Goal: Task Accomplishment & Management: Use online tool/utility

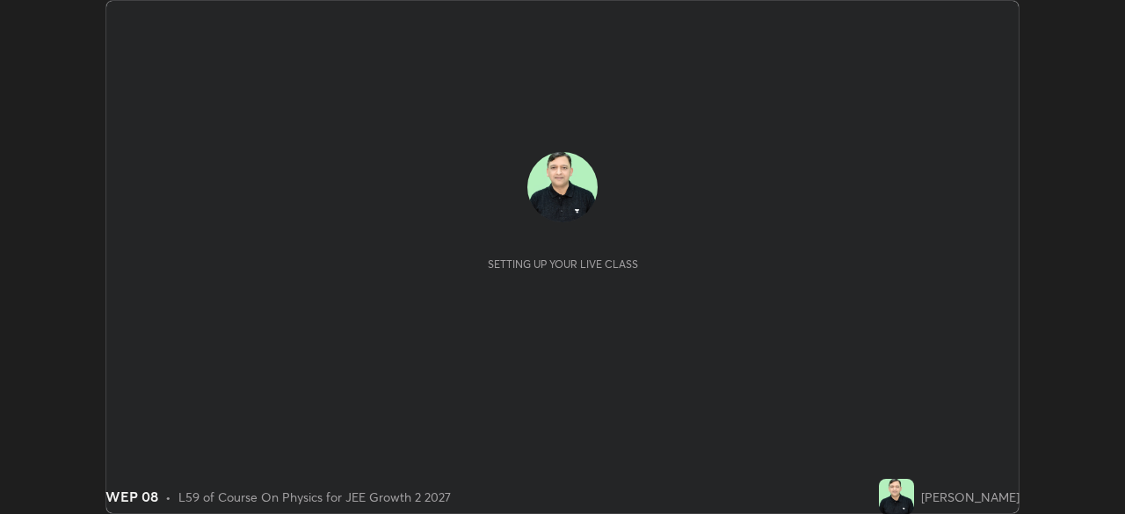
scroll to position [514, 1124]
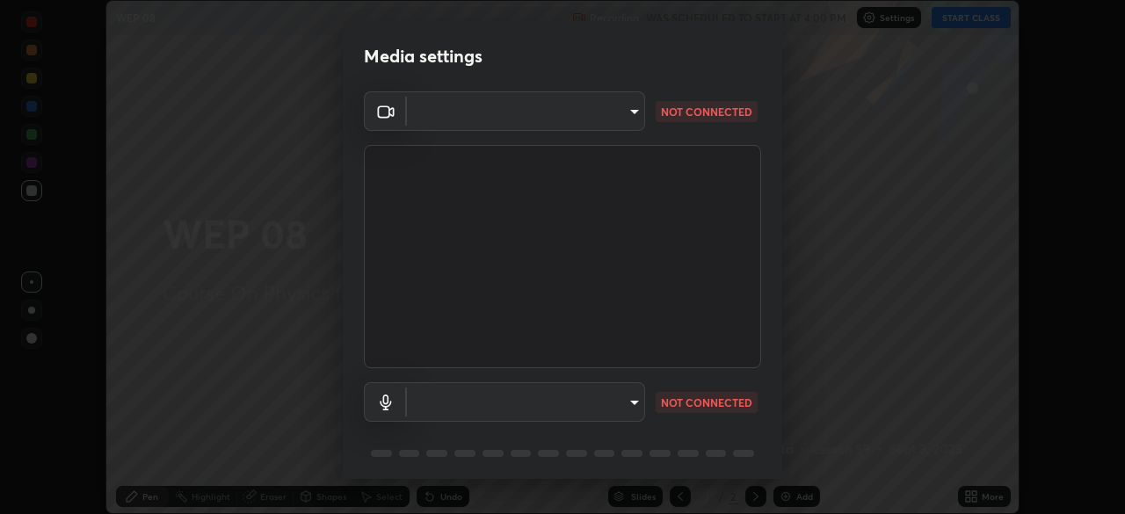
type input "648abb19764dab56075ae6cd3c13843a59c6a2446ad08d27c5b482b977c15b1c"
type input "b3dda8ccbd2b4d053d4a4c97c5d72ae907560400f5a1cc2606ab3b09d1a93c05"
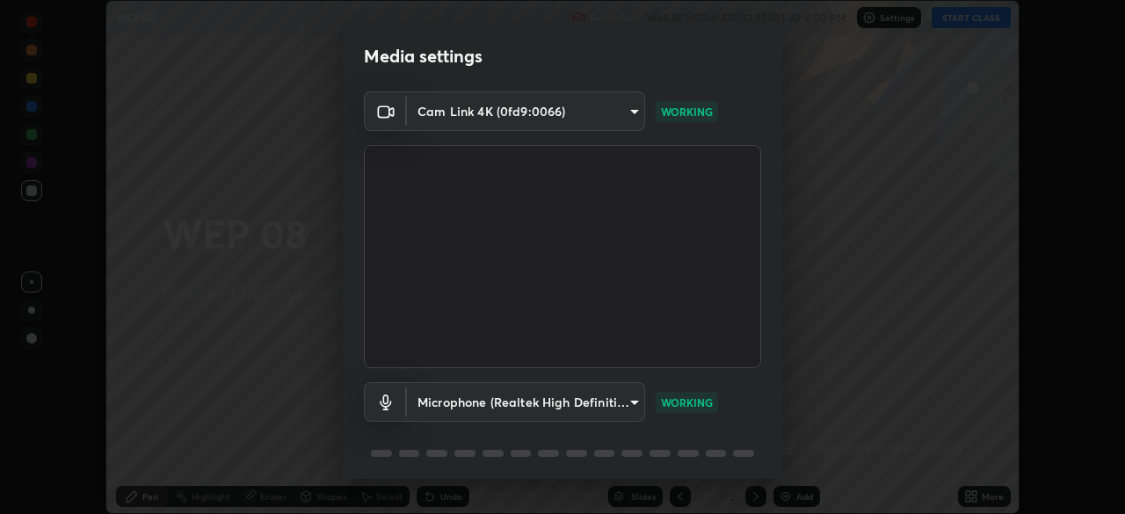
scroll to position [62, 0]
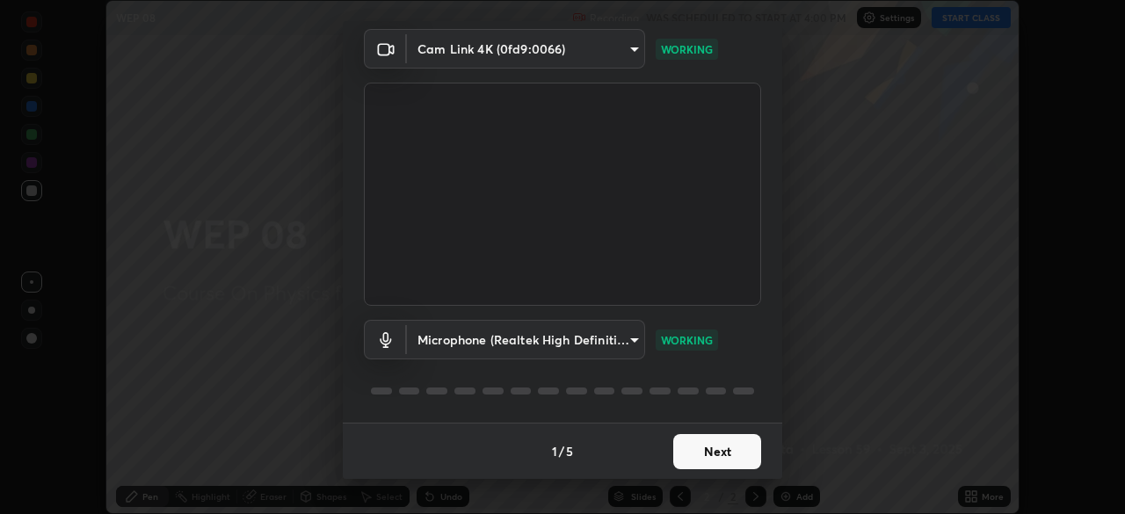
click at [695, 454] on button "Next" at bounding box center [717, 451] width 88 height 35
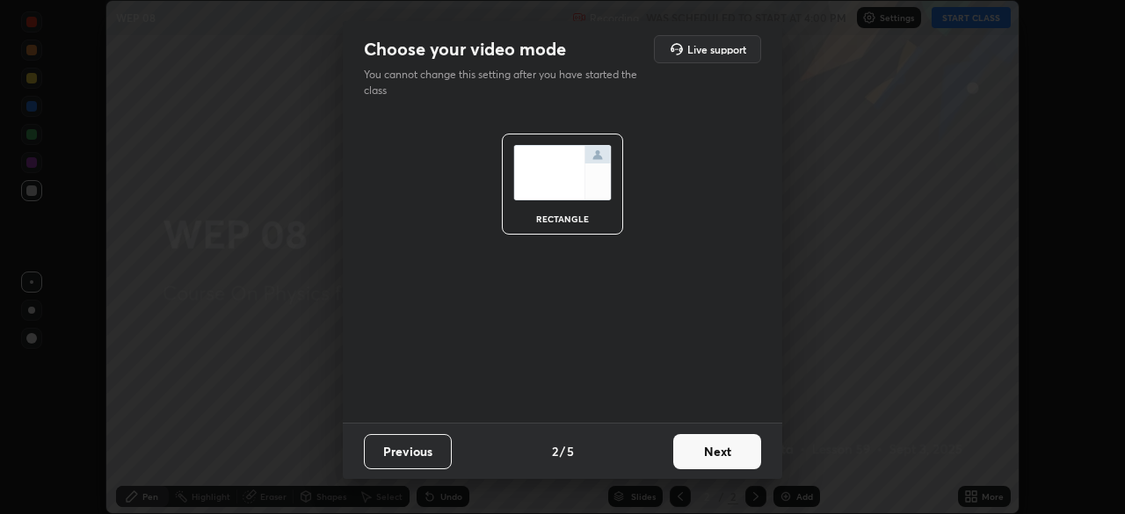
scroll to position [0, 0]
click at [697, 451] on button "Next" at bounding box center [717, 451] width 88 height 35
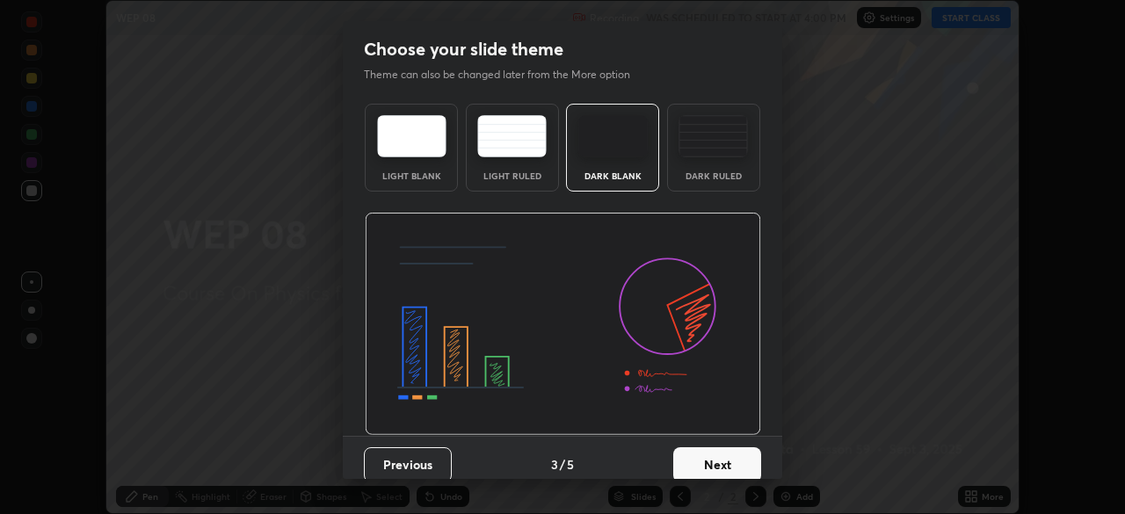
click at [718, 461] on button "Next" at bounding box center [717, 465] width 88 height 35
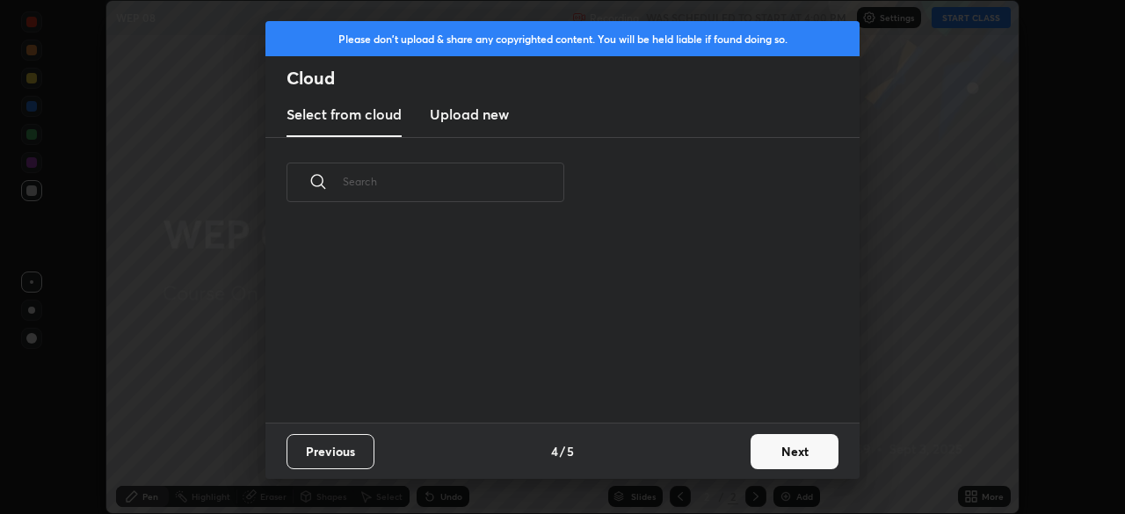
click at [756, 456] on button "Next" at bounding box center [795, 451] width 88 height 35
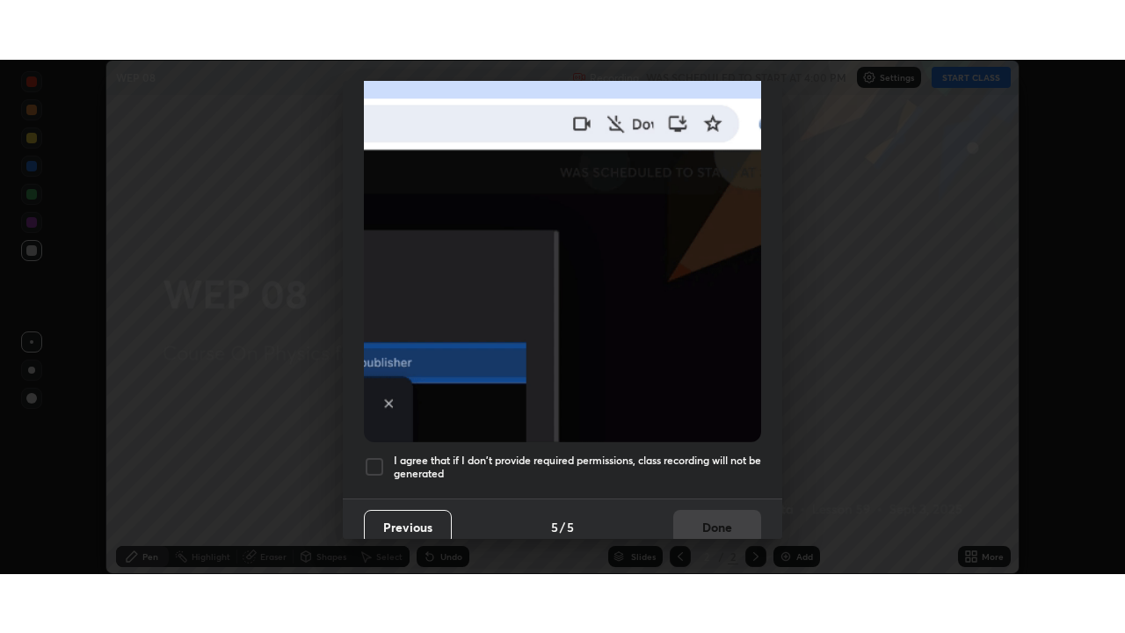
scroll to position [421, 0]
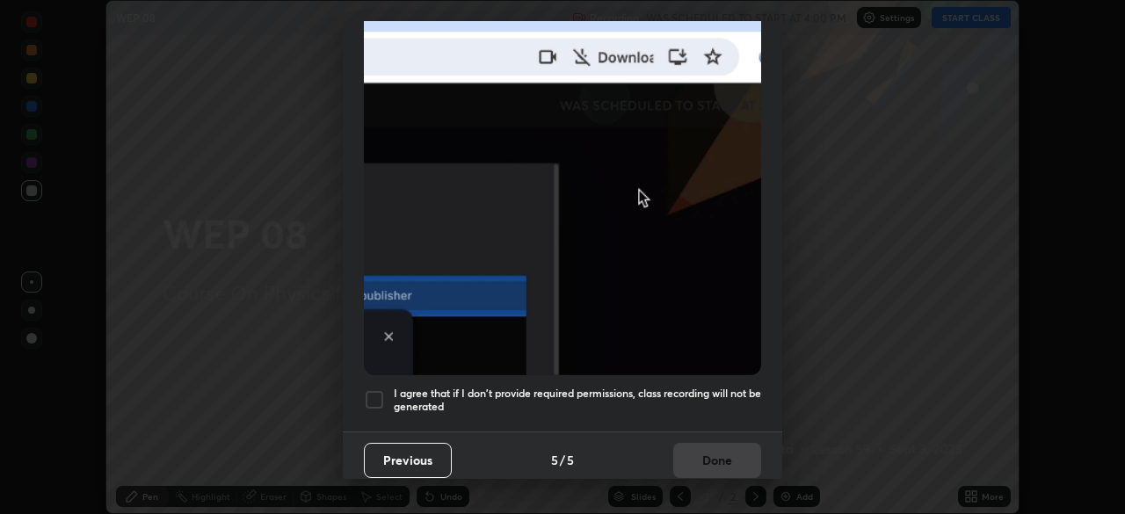
click at [370, 393] on div at bounding box center [374, 399] width 21 height 21
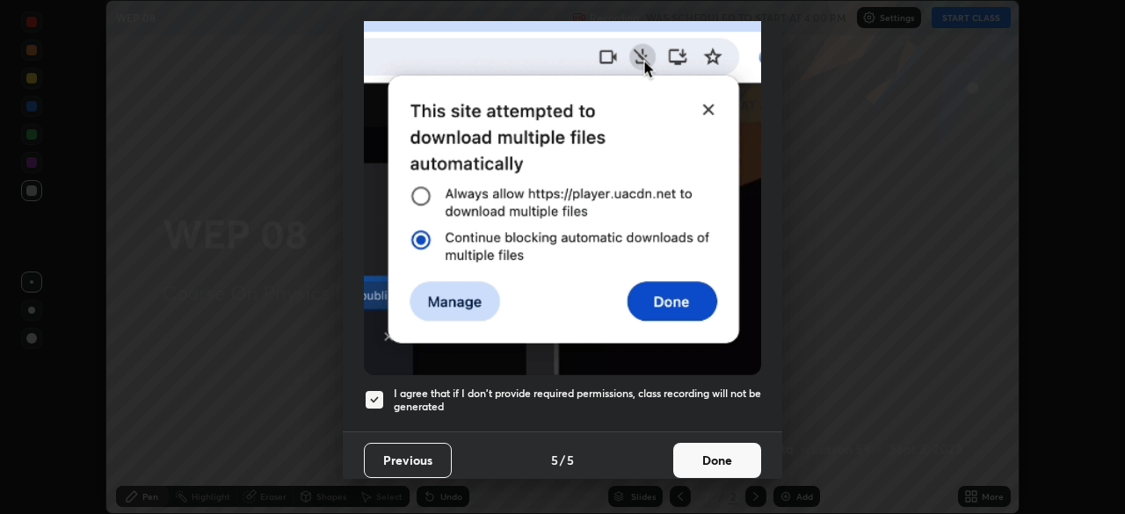
click at [707, 458] on button "Done" at bounding box center [717, 460] width 88 height 35
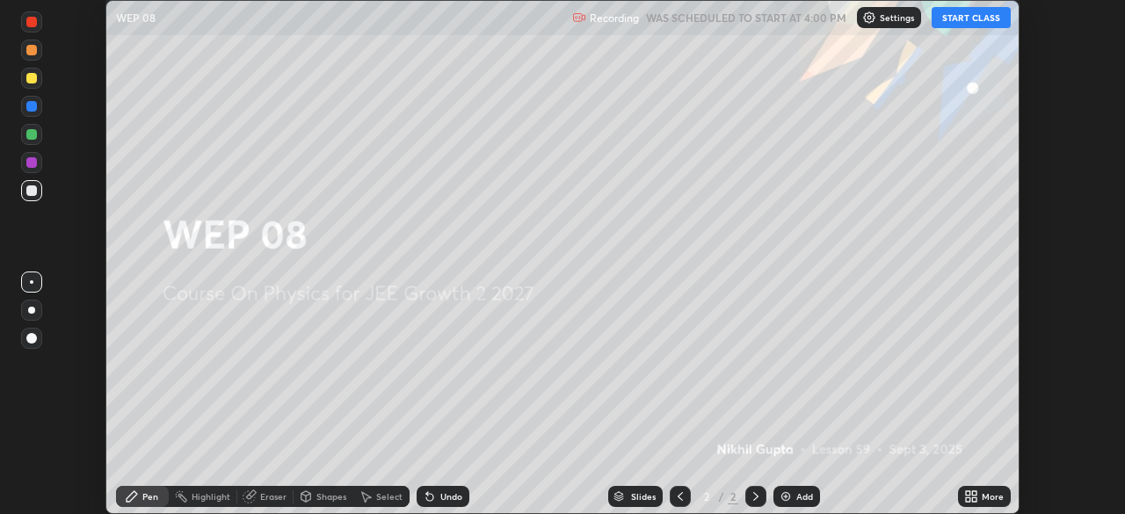
click at [953, 20] on button "START CLASS" at bounding box center [971, 17] width 79 height 21
click at [980, 494] on div "More" at bounding box center [984, 496] width 53 height 21
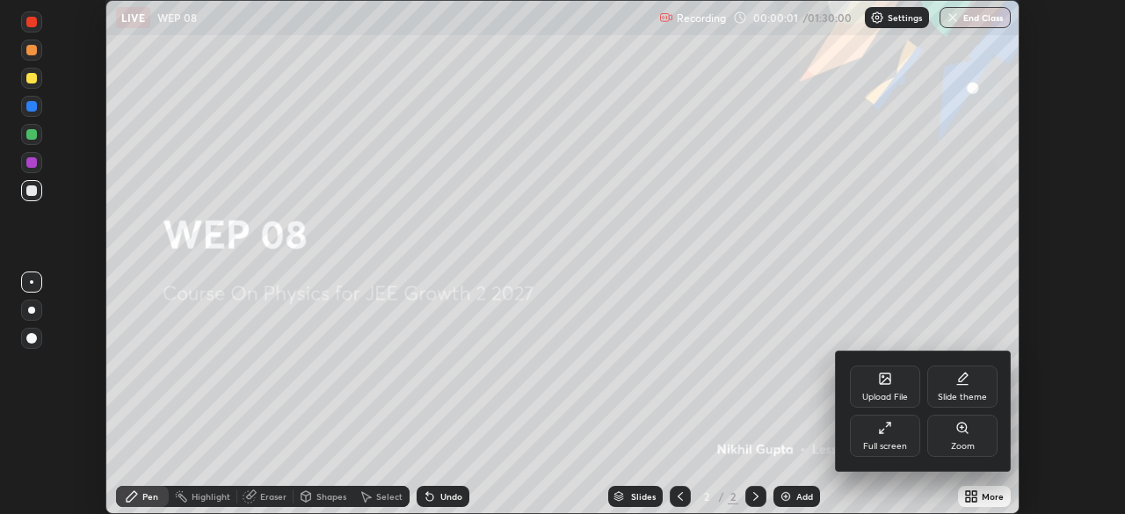
click at [895, 437] on div "Full screen" at bounding box center [885, 436] width 70 height 42
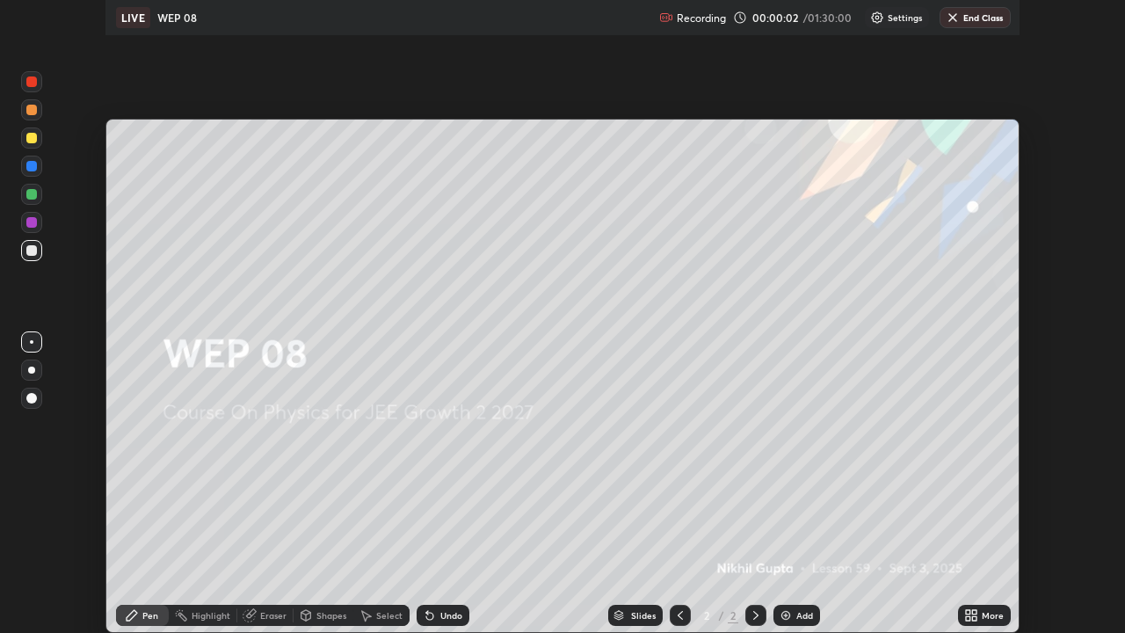
scroll to position [633, 1125]
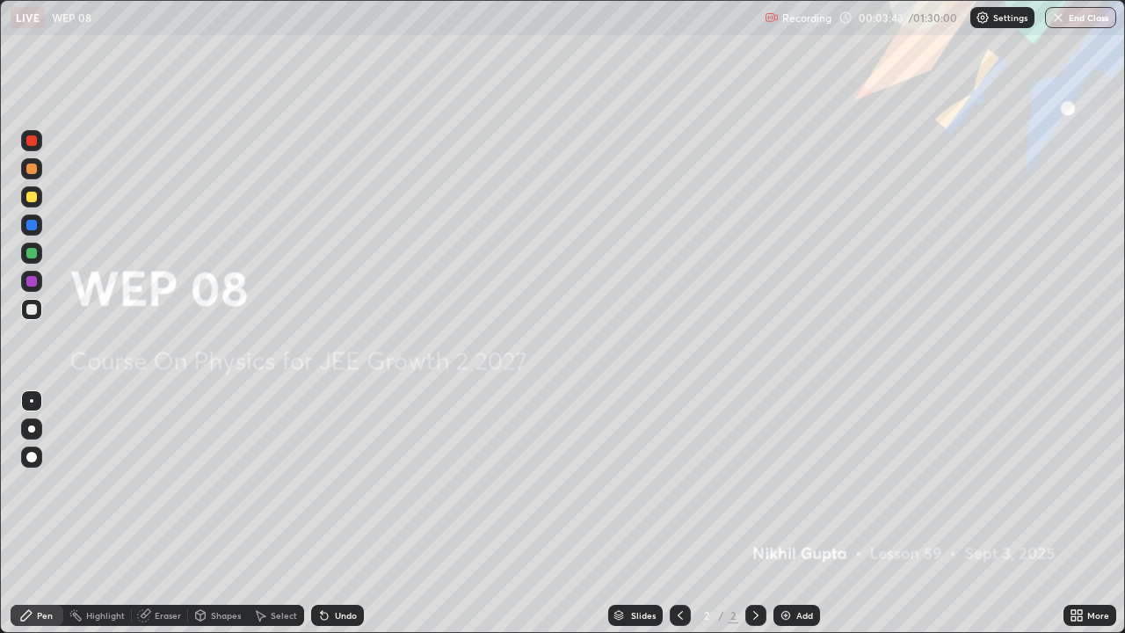
click at [804, 513] on div "Add" at bounding box center [805, 615] width 17 height 9
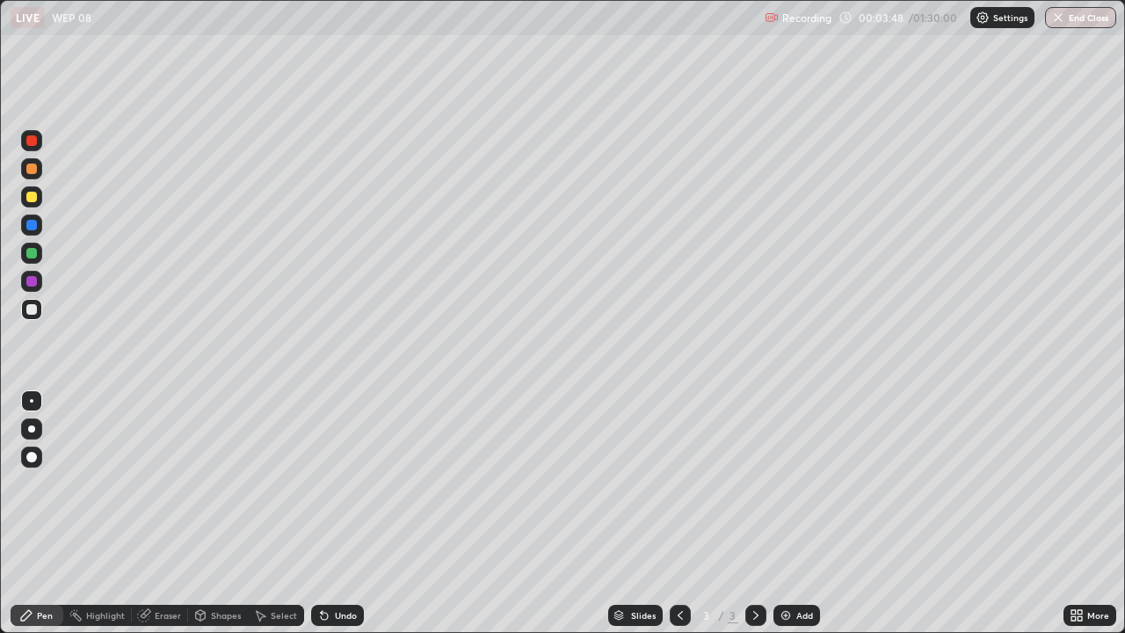
click at [33, 197] on div at bounding box center [31, 197] width 11 height 11
click at [27, 318] on div at bounding box center [31, 309] width 21 height 21
click at [32, 226] on div at bounding box center [31, 225] width 11 height 11
click at [35, 312] on div at bounding box center [31, 309] width 11 height 11
click at [344, 513] on div "Undo" at bounding box center [346, 615] width 22 height 9
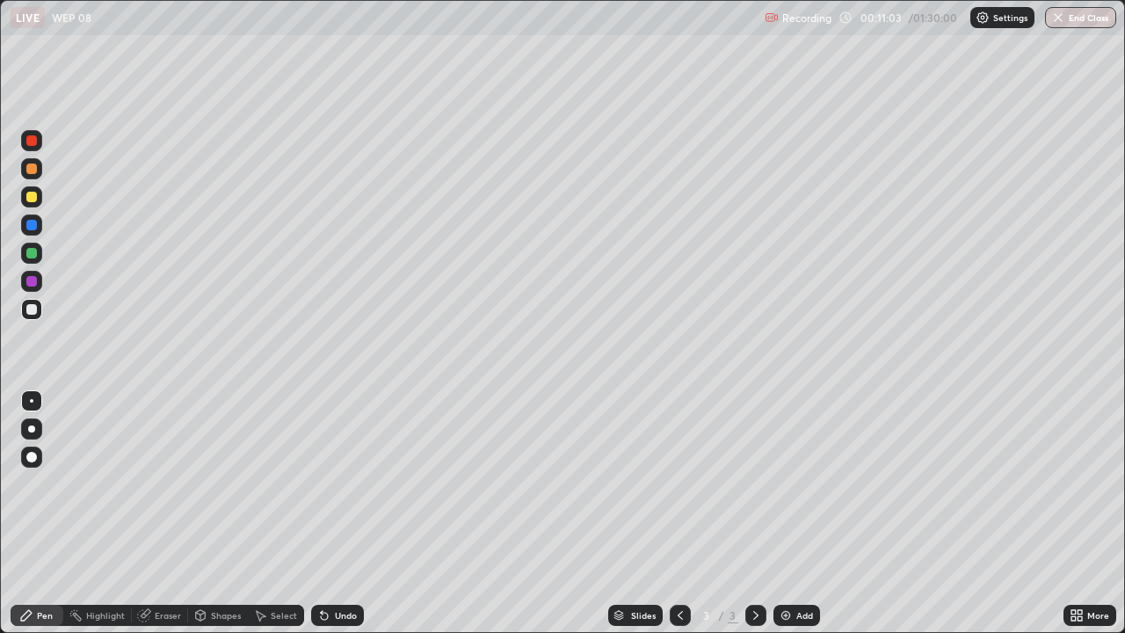
click at [347, 513] on div "Undo" at bounding box center [346, 615] width 22 height 9
click at [800, 513] on div "Add" at bounding box center [805, 615] width 17 height 9
click at [168, 513] on div "Eraser" at bounding box center [168, 615] width 26 height 9
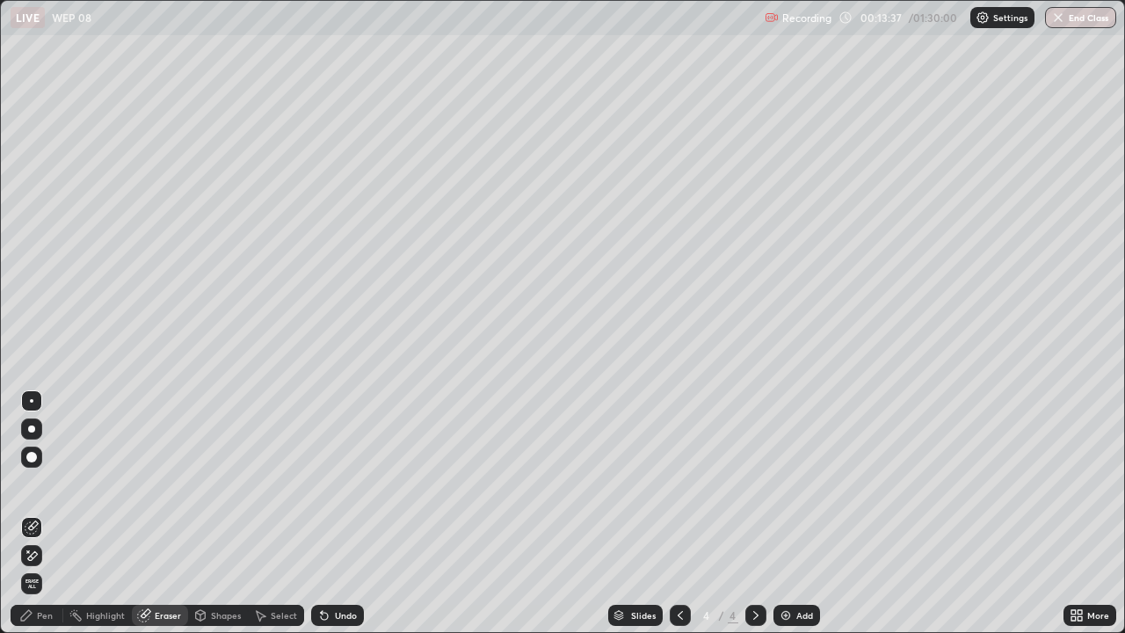
click at [35, 513] on div "Pen" at bounding box center [37, 615] width 53 height 21
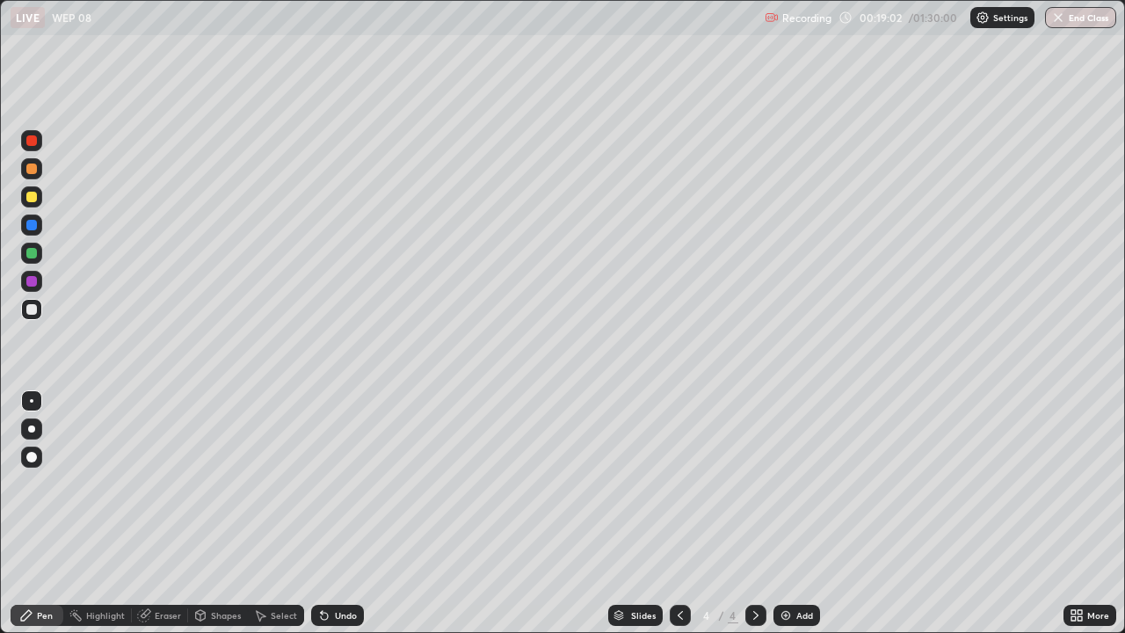
click at [340, 513] on div "Undo" at bounding box center [346, 615] width 22 height 9
click at [342, 513] on div "Undo" at bounding box center [346, 615] width 22 height 9
click at [343, 513] on div "Undo" at bounding box center [346, 615] width 22 height 9
click at [342, 513] on div "Undo" at bounding box center [346, 615] width 22 height 9
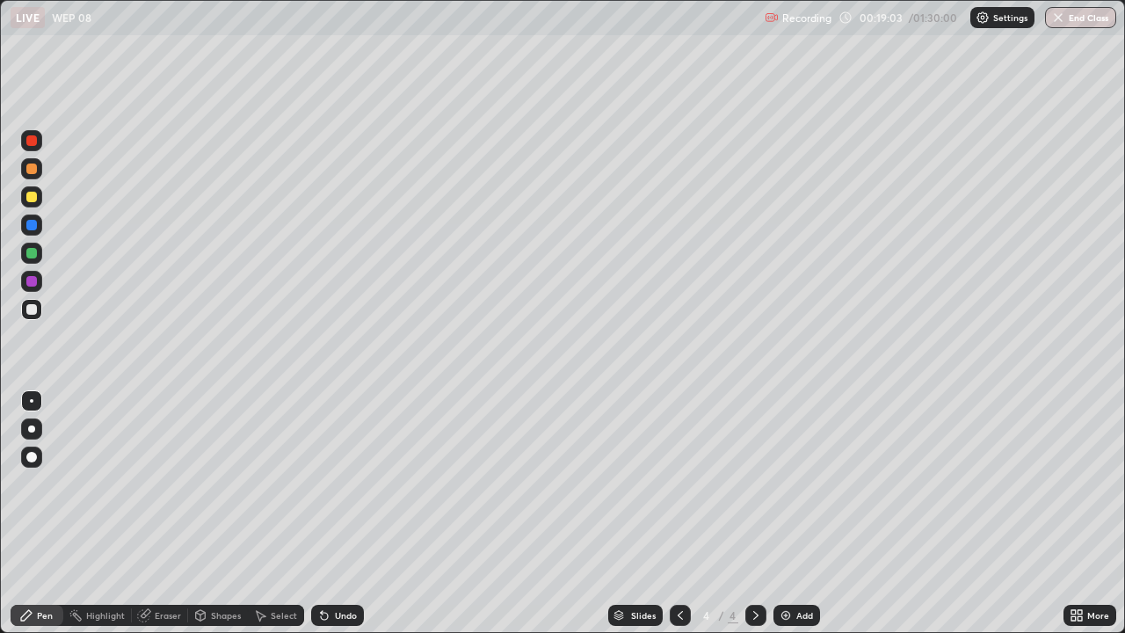
click at [342, 513] on div "Undo" at bounding box center [346, 615] width 22 height 9
click at [341, 513] on div "Undo" at bounding box center [346, 615] width 22 height 9
click at [341, 513] on div "Undo" at bounding box center [337, 615] width 53 height 21
click at [338, 513] on div "Undo" at bounding box center [337, 615] width 53 height 21
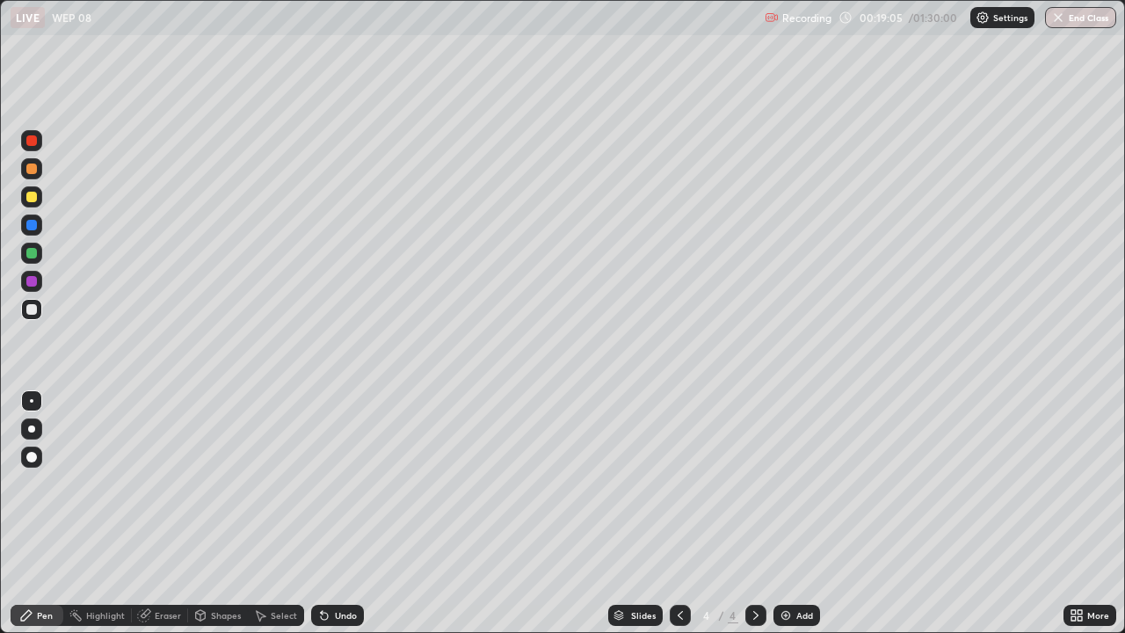
click at [342, 513] on div "Undo" at bounding box center [337, 615] width 53 height 21
click at [348, 513] on div "Undo" at bounding box center [346, 615] width 22 height 9
click at [342, 513] on div "Undo" at bounding box center [346, 615] width 22 height 9
click at [339, 513] on div "Undo" at bounding box center [337, 615] width 53 height 21
click at [28, 200] on div at bounding box center [31, 197] width 11 height 11
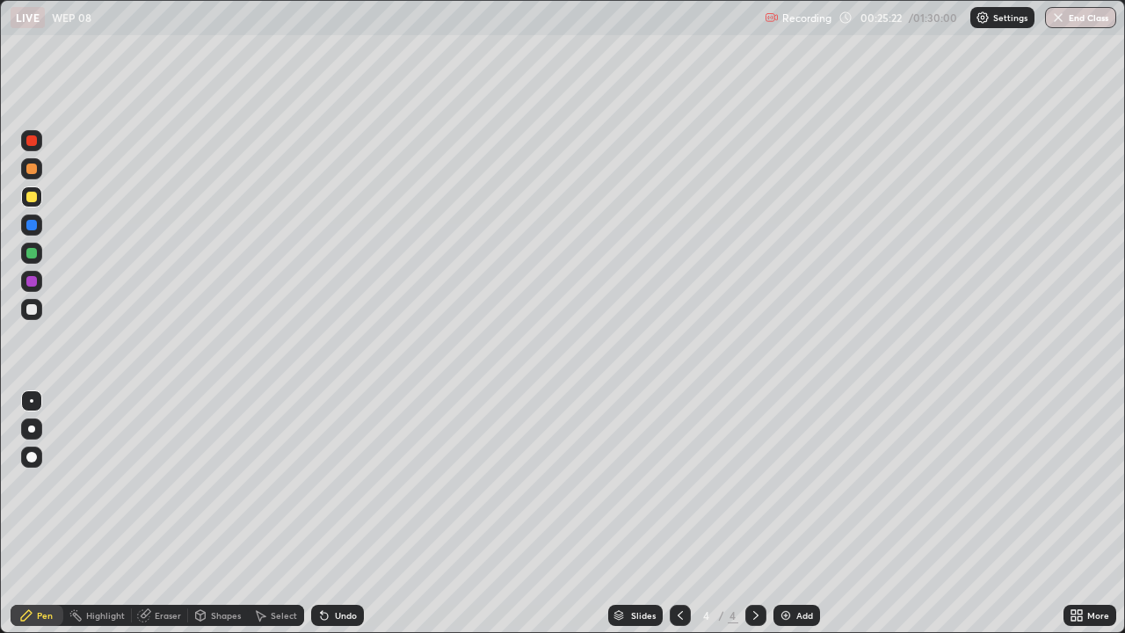
click at [799, 513] on div "Add" at bounding box center [805, 615] width 17 height 9
click at [33, 308] on div at bounding box center [31, 309] width 11 height 11
click at [528, 513] on div "Slides 5 / 5 Add" at bounding box center [714, 615] width 700 height 35
click at [35, 198] on div at bounding box center [31, 197] width 11 height 11
click at [29, 307] on div at bounding box center [31, 309] width 11 height 11
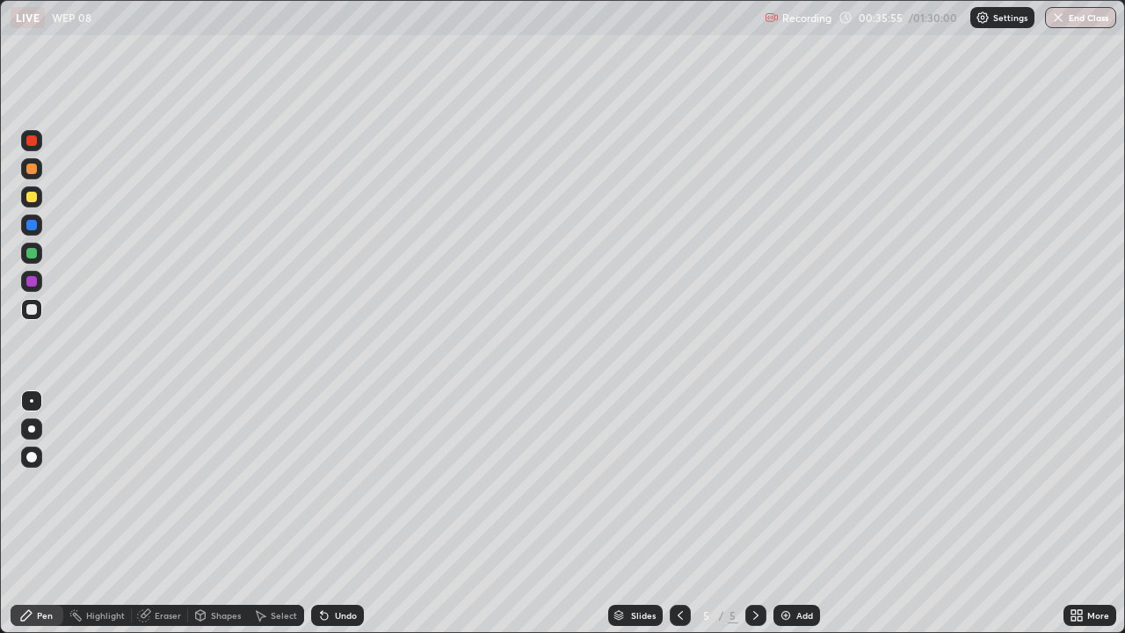
click at [344, 513] on div "Undo" at bounding box center [346, 615] width 22 height 9
click at [349, 513] on div "Undo" at bounding box center [346, 615] width 22 height 9
click at [347, 513] on div "Undo" at bounding box center [346, 615] width 22 height 9
click at [797, 513] on div "Add" at bounding box center [805, 615] width 17 height 9
click at [0, 513] on div "Setting up your live class" at bounding box center [562, 316] width 1125 height 633
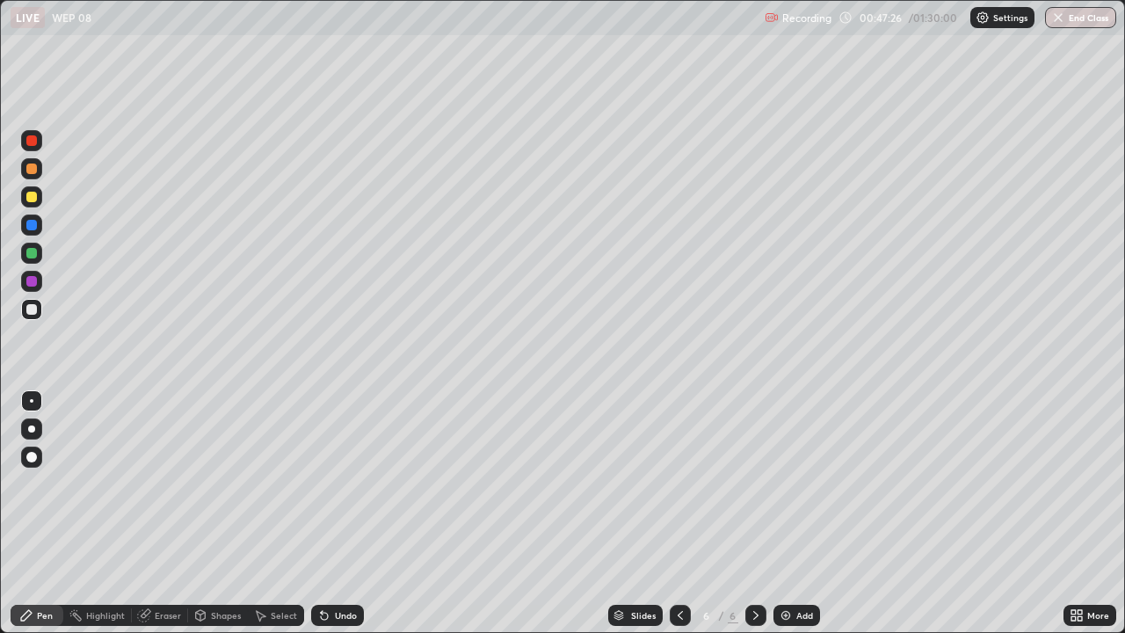
click at [166, 513] on div "Eraser" at bounding box center [160, 615] width 56 height 21
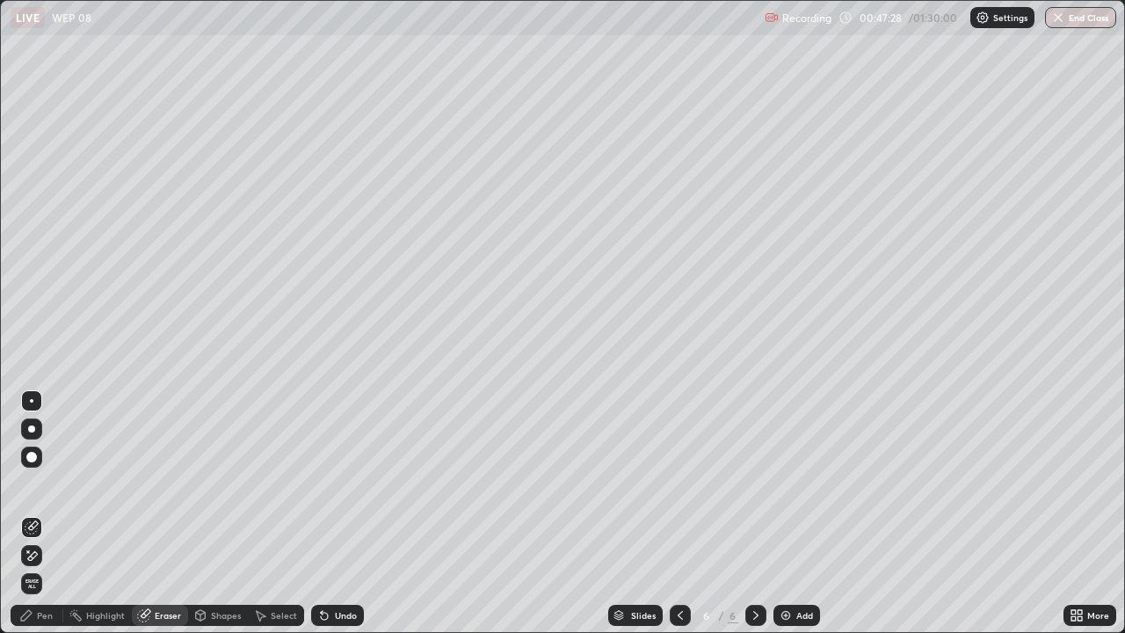
click at [40, 513] on div "Pen" at bounding box center [45, 615] width 16 height 9
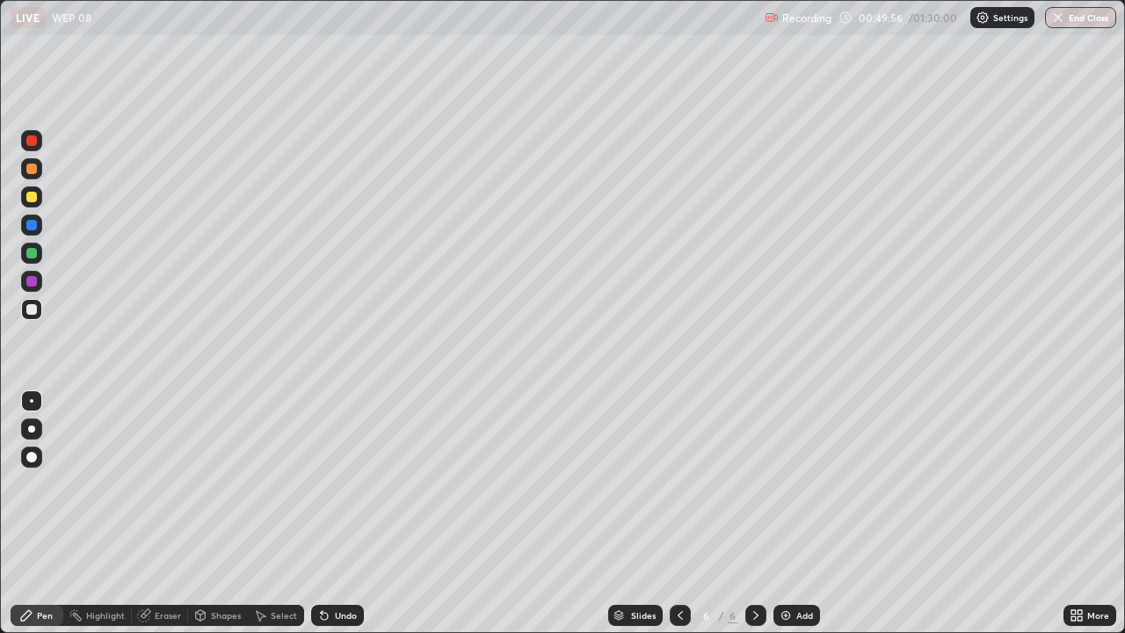
click at [797, 513] on div "Add" at bounding box center [797, 615] width 47 height 21
click at [797, 513] on div "Add" at bounding box center [805, 615] width 17 height 9
click at [341, 513] on div "Undo" at bounding box center [346, 615] width 22 height 9
click at [338, 513] on div "Undo" at bounding box center [346, 615] width 22 height 9
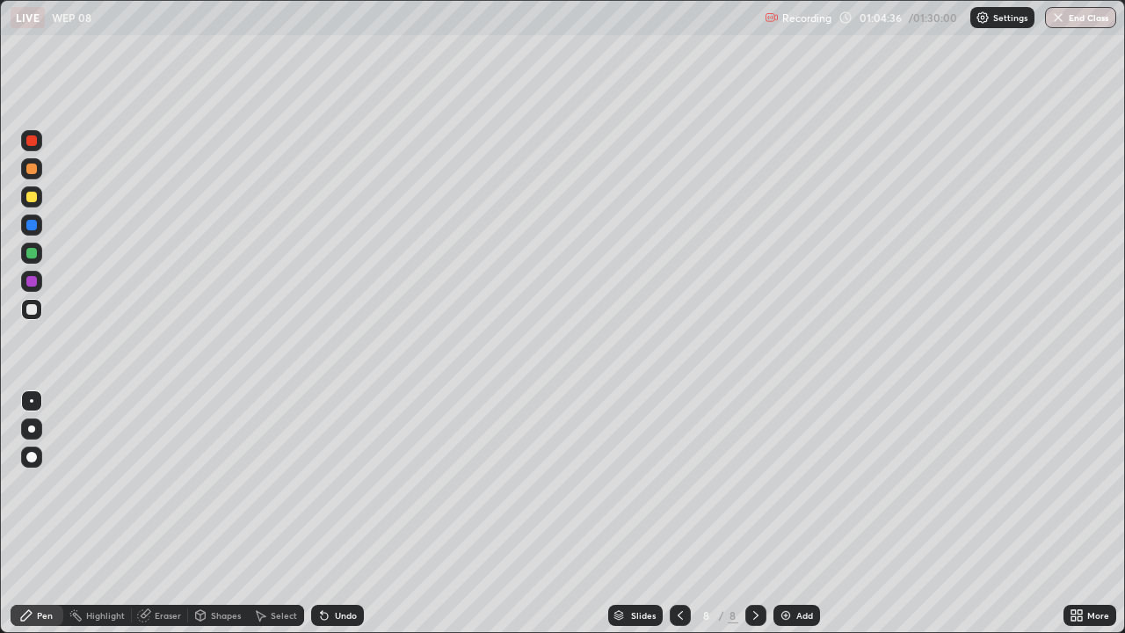
click at [338, 513] on div "Undo" at bounding box center [337, 615] width 53 height 21
click at [273, 513] on div "Select" at bounding box center [284, 615] width 26 height 9
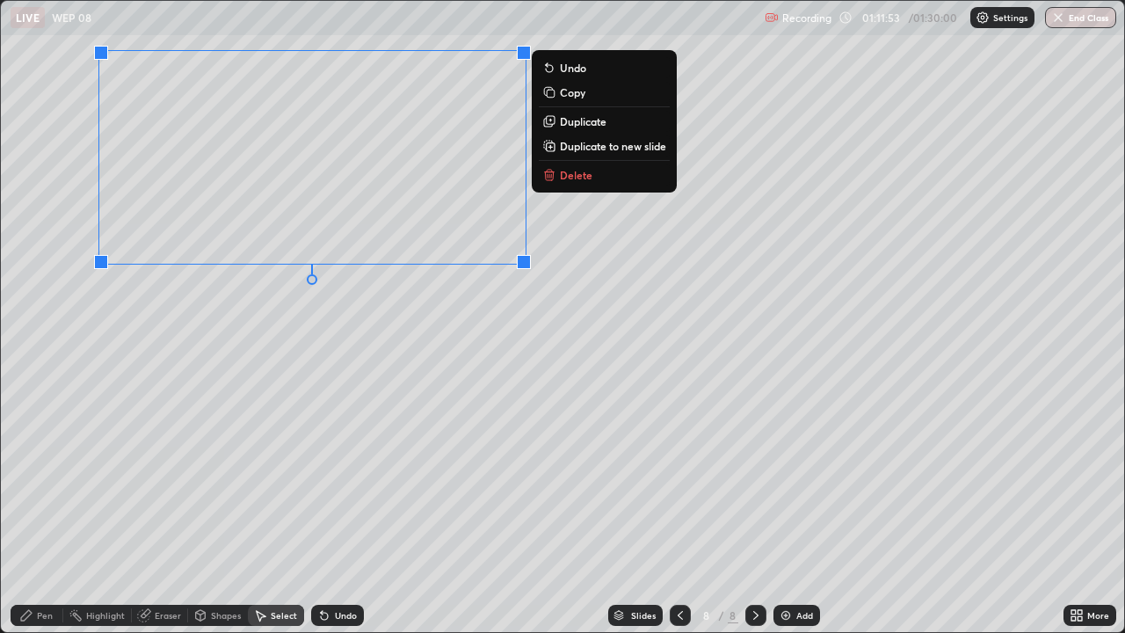
click at [281, 364] on div "0 ° Undo Copy Duplicate Duplicate to new slide Delete" at bounding box center [563, 316] width 1124 height 631
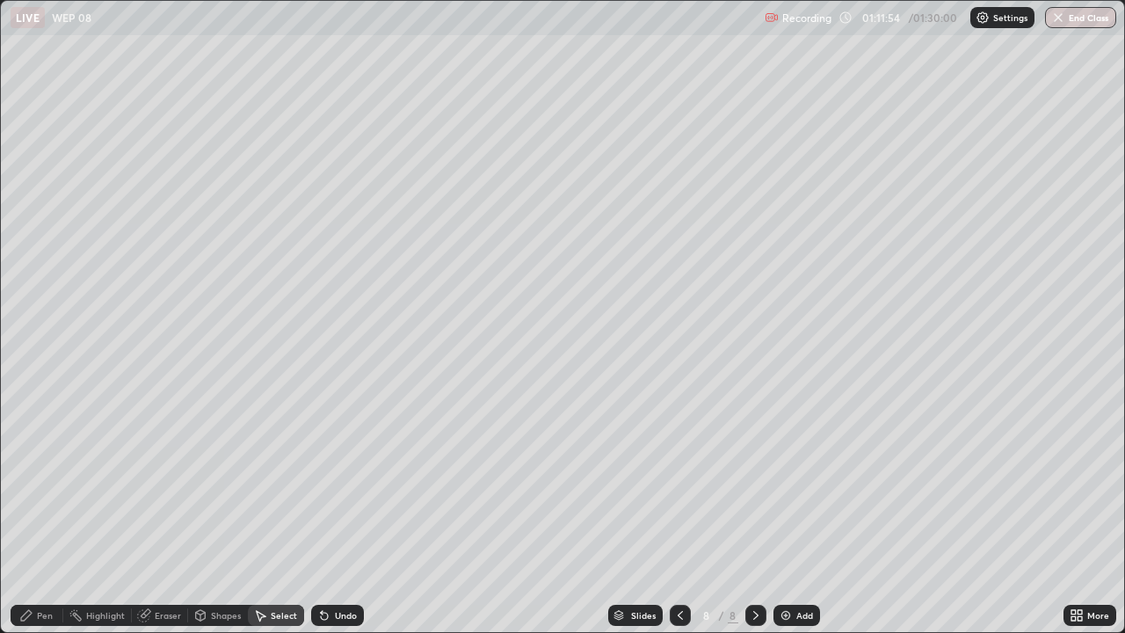
click at [45, 513] on div "Pen" at bounding box center [45, 615] width 16 height 9
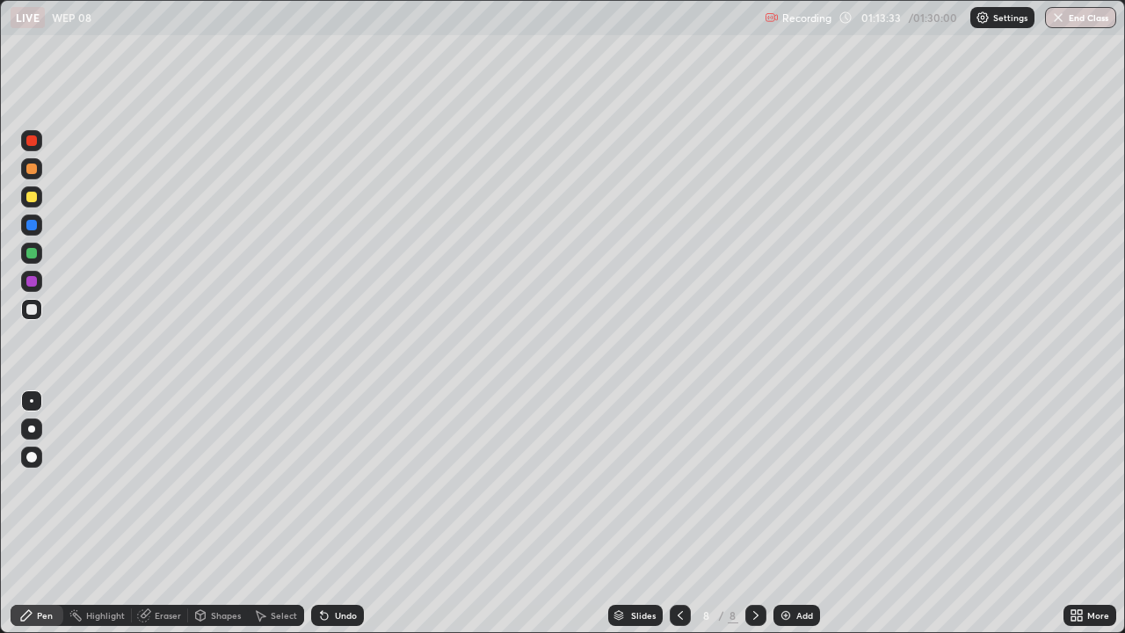
click at [800, 513] on div "Add" at bounding box center [805, 615] width 17 height 9
click at [793, 513] on div "Add" at bounding box center [797, 615] width 47 height 21
click at [1078, 24] on button "End Class" at bounding box center [1080, 17] width 71 height 21
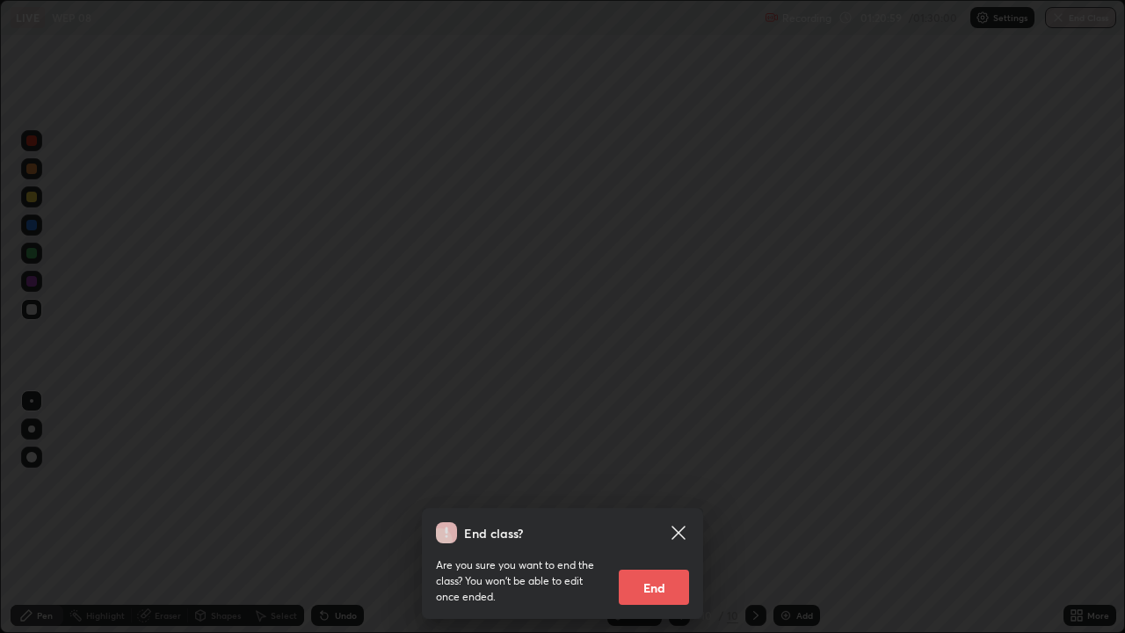
click at [646, 513] on button "End" at bounding box center [654, 587] width 70 height 35
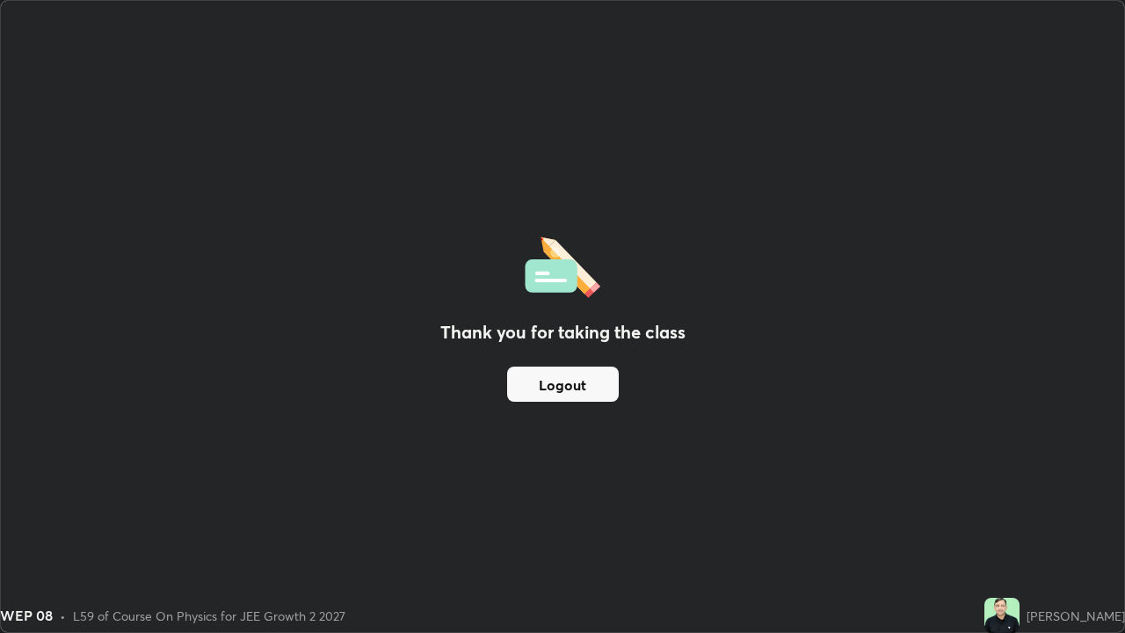
click at [550, 389] on button "Logout" at bounding box center [563, 384] width 112 height 35
